Goal: Task Accomplishment & Management: Manage account settings

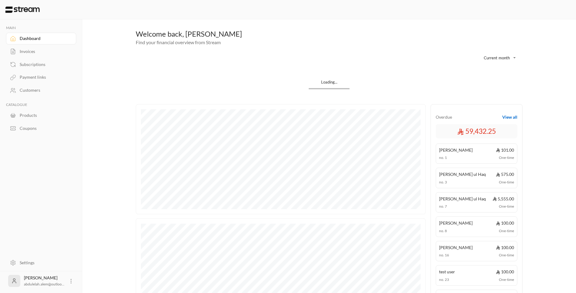
click at [34, 262] on div "Settings" at bounding box center [44, 262] width 49 height 6
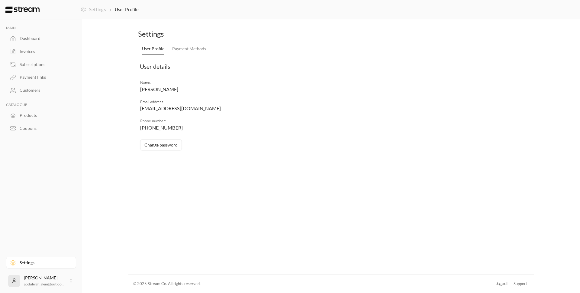
click at [99, 9] on link "Settings" at bounding box center [93, 9] width 25 height 7
click at [99, 10] on link "Settings" at bounding box center [93, 9] width 25 height 7
click at [183, 49] on link "Payment Methods" at bounding box center [189, 49] width 34 height 11
click at [155, 52] on link "User Profile" at bounding box center [153, 49] width 22 height 11
click at [43, 36] on div "Dashboard" at bounding box center [44, 38] width 49 height 6
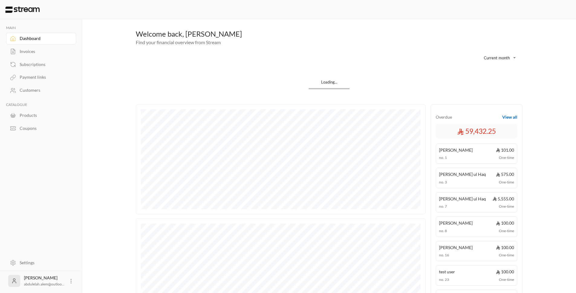
click at [41, 89] on div "Customers" at bounding box center [44, 90] width 49 height 6
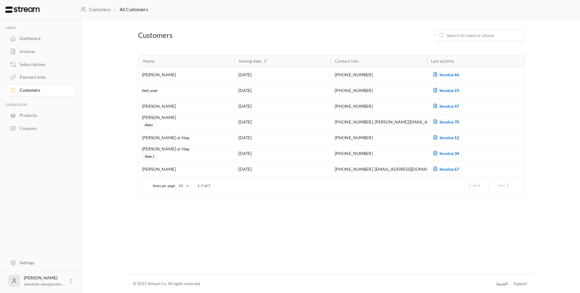
click at [26, 266] on link "Settings" at bounding box center [41, 262] width 70 height 12
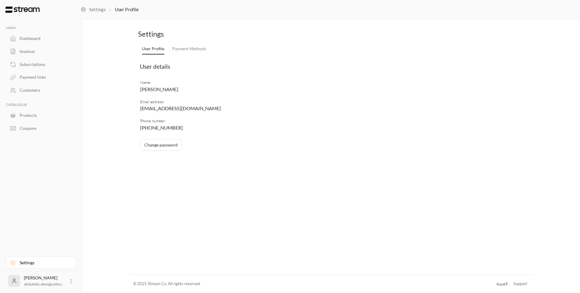
click at [73, 280] on icon at bounding box center [71, 281] width 6 height 6
click at [62, 241] on div at bounding box center [290, 146] width 580 height 293
click at [69, 279] on icon at bounding box center [71, 281] width 6 height 6
click at [65, 280] on li "Logout" at bounding box center [61, 281] width 22 height 10
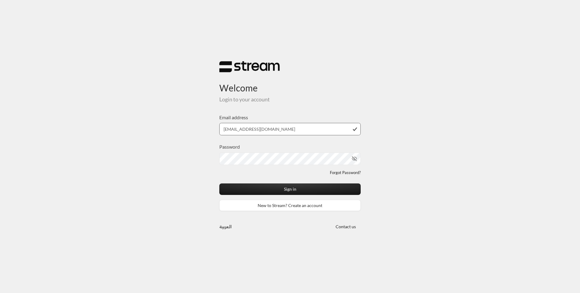
type input "[EMAIL_ADDRESS][DOMAIN_NAME]"
click at [219, 183] on button "Sign in" at bounding box center [289, 188] width 141 height 11
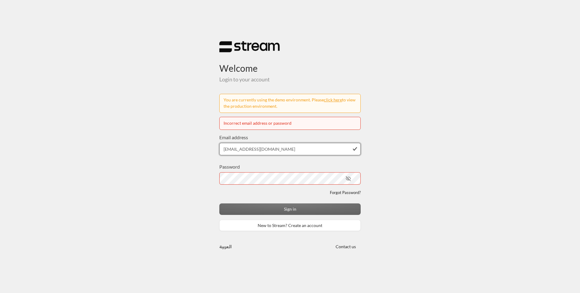
click at [286, 151] on input "[EMAIL_ADDRESS][DOMAIN_NAME]" at bounding box center [289, 149] width 141 height 12
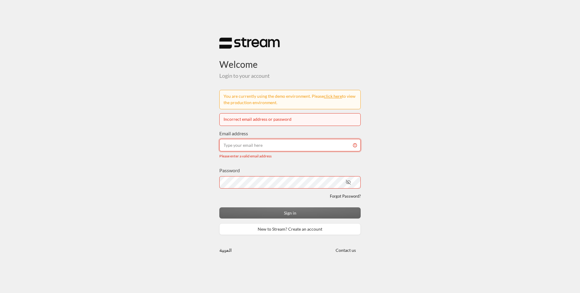
click at [270, 148] on input "Email address" at bounding box center [289, 145] width 141 height 12
click at [165, 144] on div "Welcome Login to your account You are currently using the demo environment. Ple…" at bounding box center [290, 146] width 580 height 293
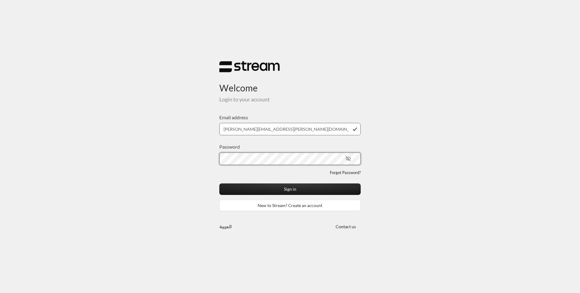
click at [219, 183] on button "Sign in" at bounding box center [289, 188] width 141 height 11
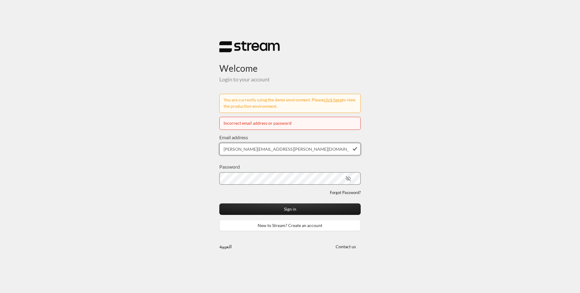
drag, startPoint x: 277, startPoint y: 151, endPoint x: 212, endPoint y: 149, distance: 65.3
click at [219, 149] on input "[PERSON_NAME][EMAIL_ADDRESS][PERSON_NAME][DOMAIN_NAME]" at bounding box center [289, 149] width 141 height 12
click at [247, 150] on input "abdulelah.alem@streampay.sa" at bounding box center [289, 149] width 141 height 12
type input "abdulelah@streampay.sa"
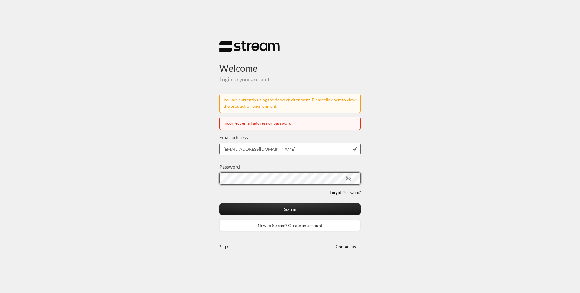
click at [219, 203] on button "Sign in" at bounding box center [289, 208] width 141 height 11
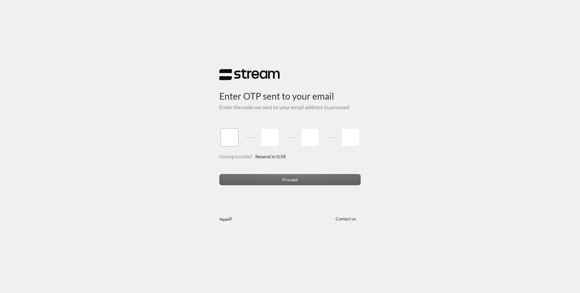
type input "1"
type input "2"
type input "3"
type input "4"
